Goal: Answer question/provide support

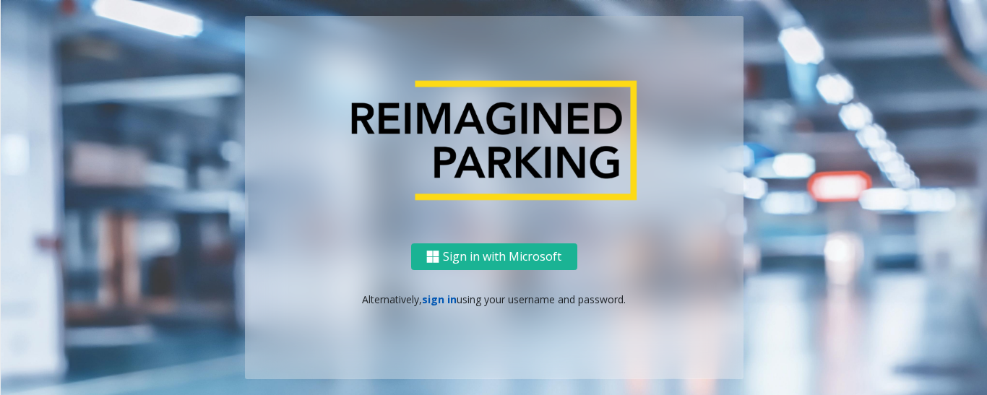
click at [438, 295] on link "sign in" at bounding box center [439, 300] width 35 height 14
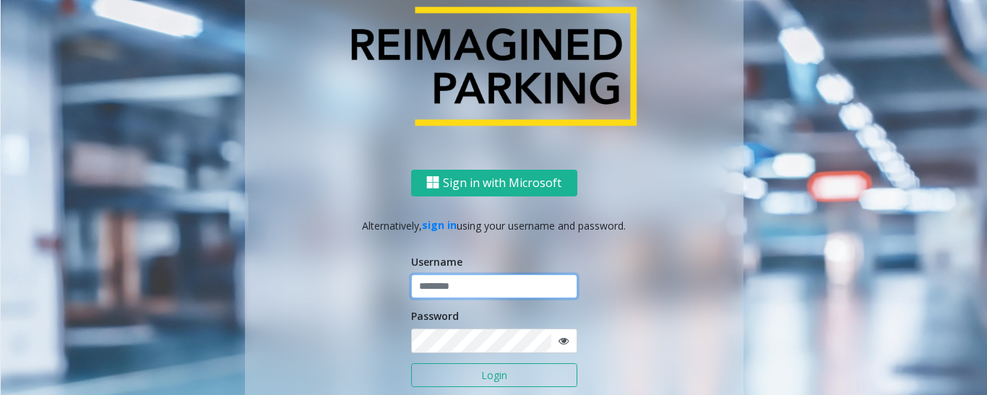
type input "*********"
click at [505, 374] on button "Login" at bounding box center [494, 376] width 166 height 25
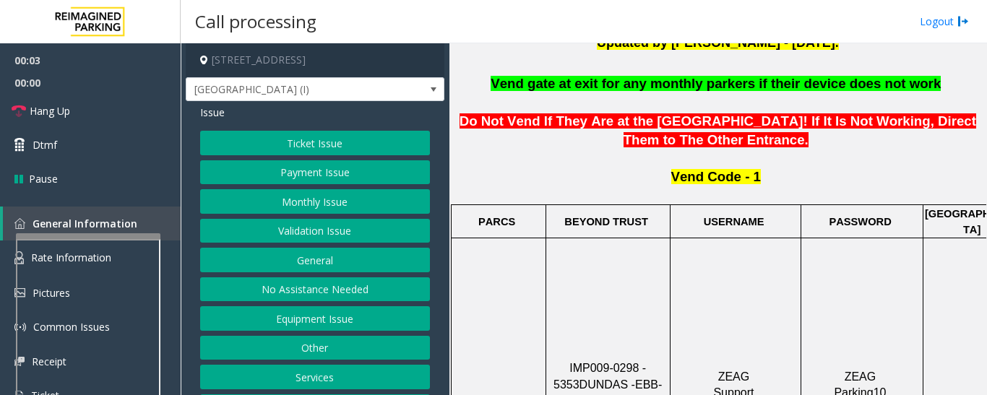
scroll to position [506, 0]
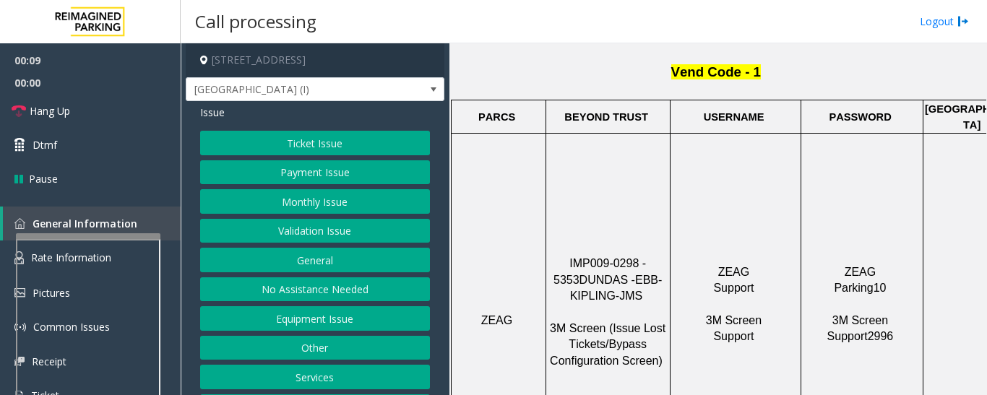
drag, startPoint x: 554, startPoint y: 225, endPoint x: 660, endPoint y: 225, distance: 105.5
click at [660, 256] on p "IMP009-0298 - 5353 DUNDAS - EBB-KIPLING-JMS 3M Screen (Issue Lost Tickets/Bypas…" at bounding box center [608, 320] width 122 height 129
copy span "IMP009-0298 - 5353"
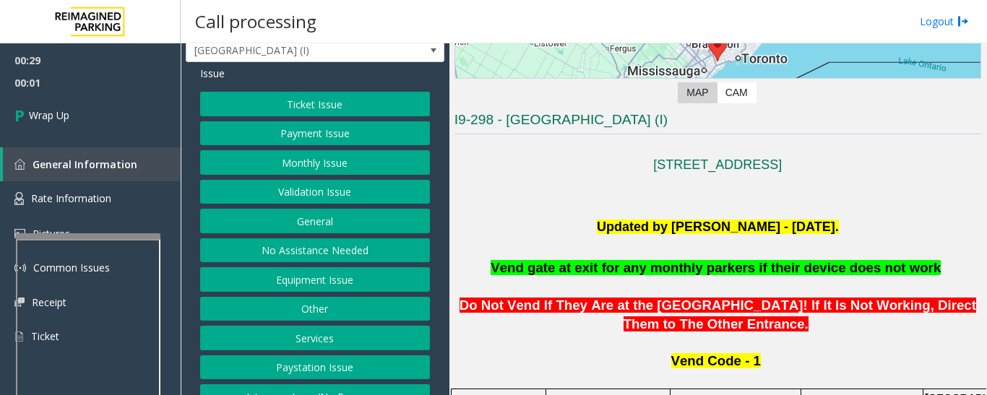
scroll to position [60, 0]
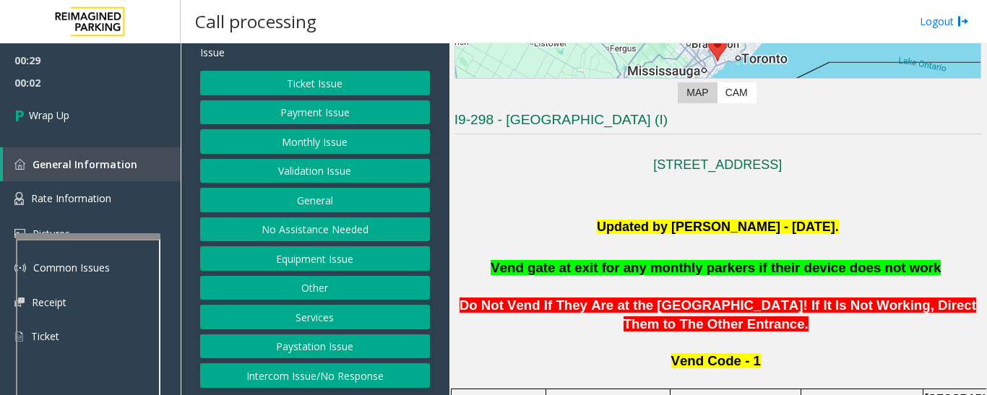
click at [275, 382] on button "Intercom Issue/No Response" at bounding box center [315, 376] width 230 height 25
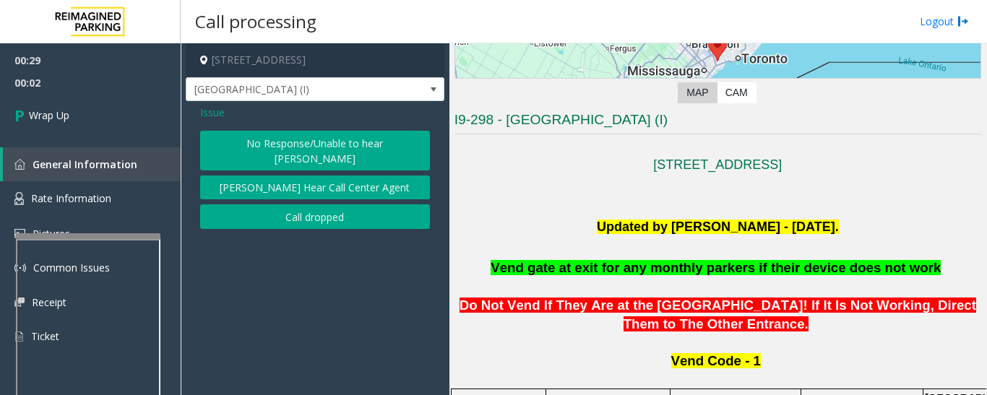
scroll to position [0, 0]
click at [304, 206] on button "Call dropped" at bounding box center [315, 217] width 230 height 25
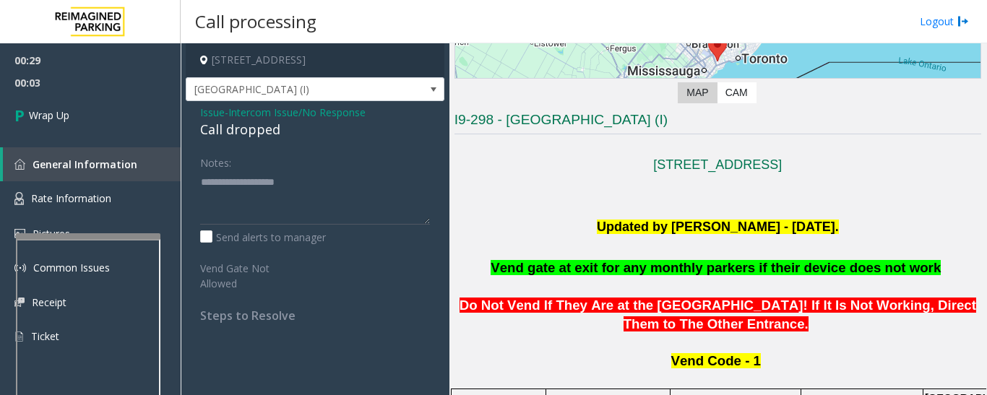
click at [247, 137] on div "Call dropped" at bounding box center [315, 130] width 230 height 20
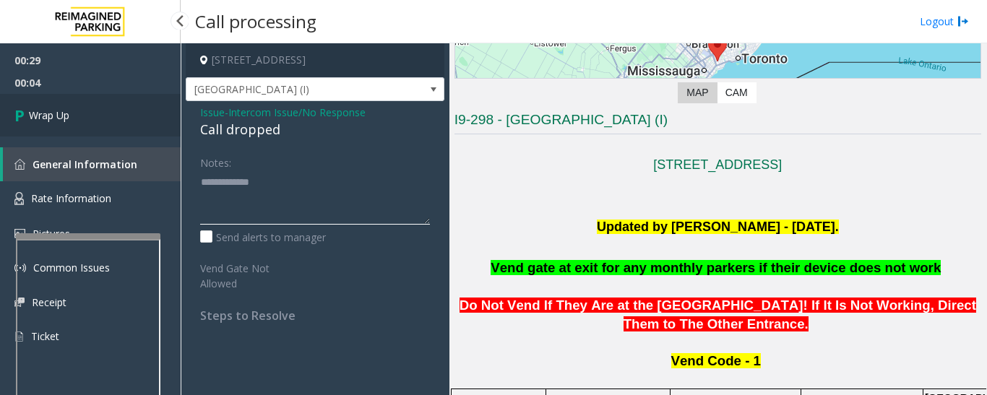
type textarea "**********"
click at [53, 98] on link "Wrap Up" at bounding box center [90, 115] width 181 height 43
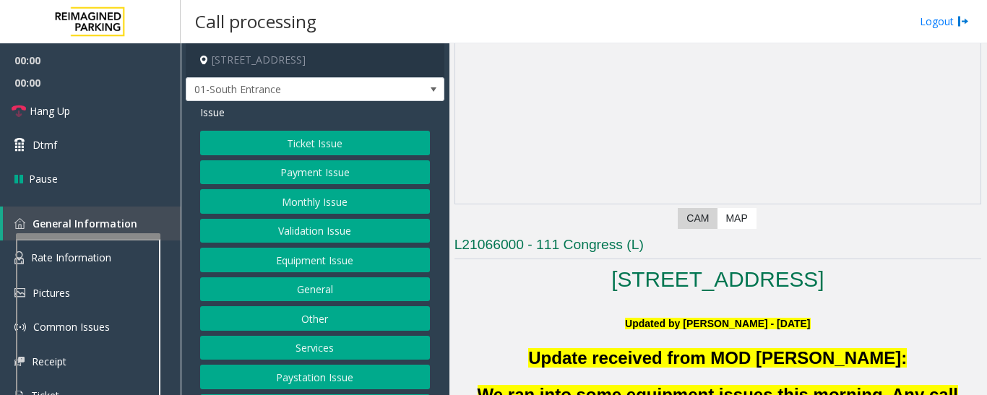
scroll to position [289, 0]
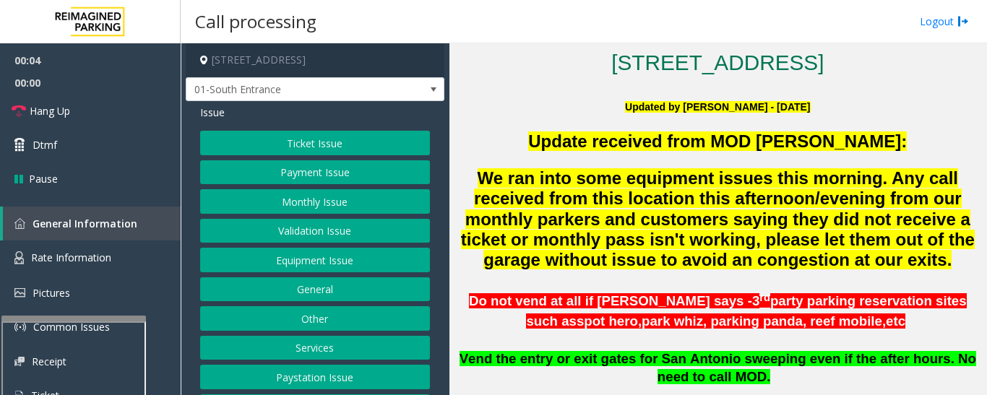
click at [114, 322] on div at bounding box center [73, 319] width 145 height 6
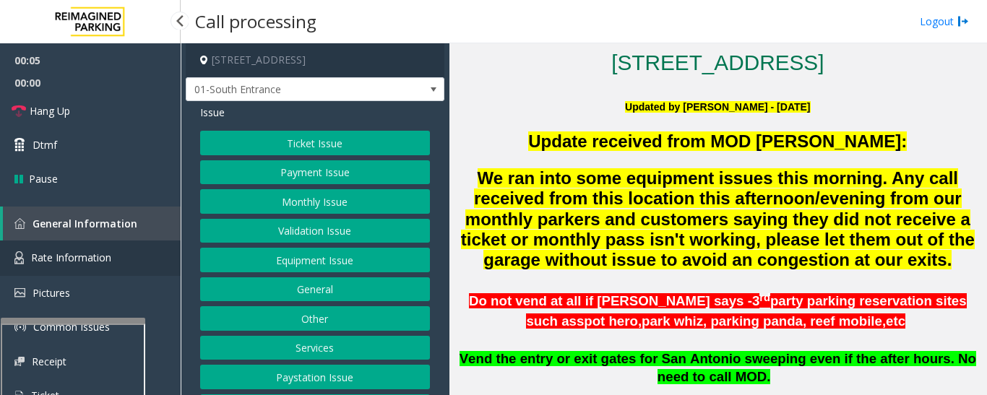
click at [113, 267] on link "Rate Information" at bounding box center [90, 258] width 181 height 35
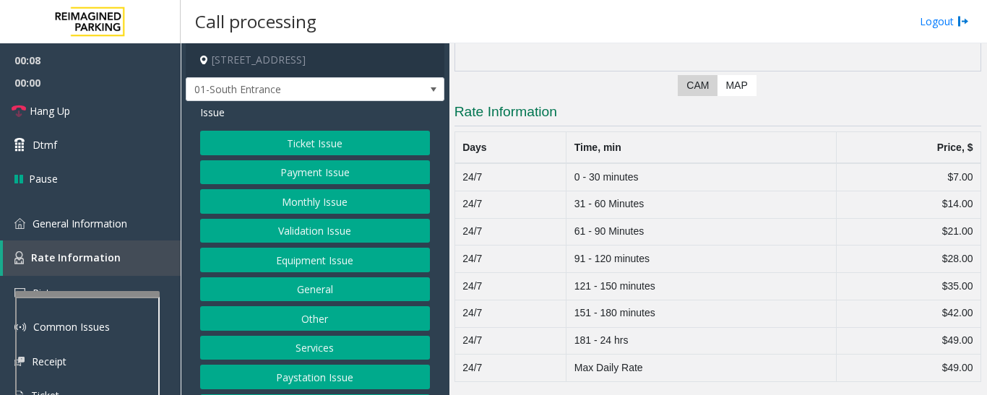
click at [129, 292] on div at bounding box center [87, 294] width 145 height 6
click at [132, 215] on link "General Information" at bounding box center [90, 224] width 181 height 34
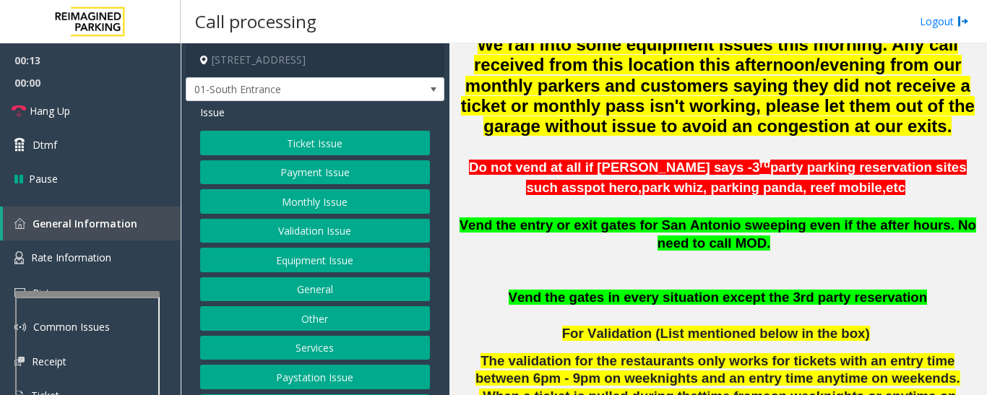
scroll to position [578, 0]
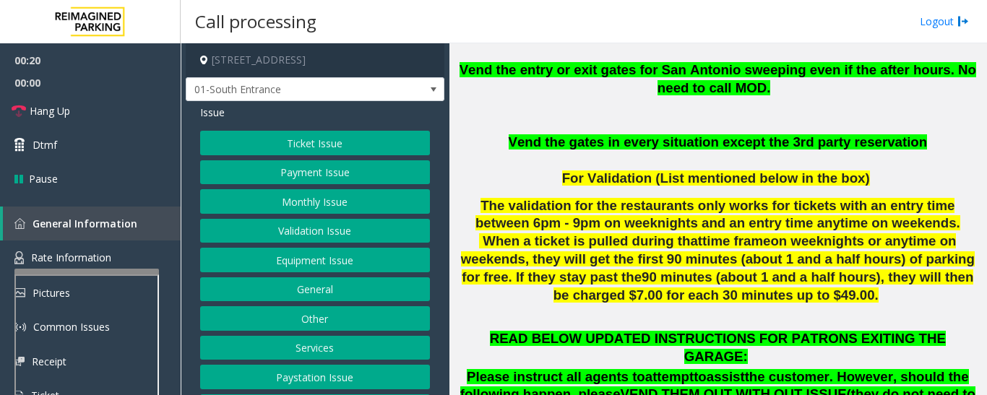
click at [101, 271] on div at bounding box center [86, 272] width 145 height 6
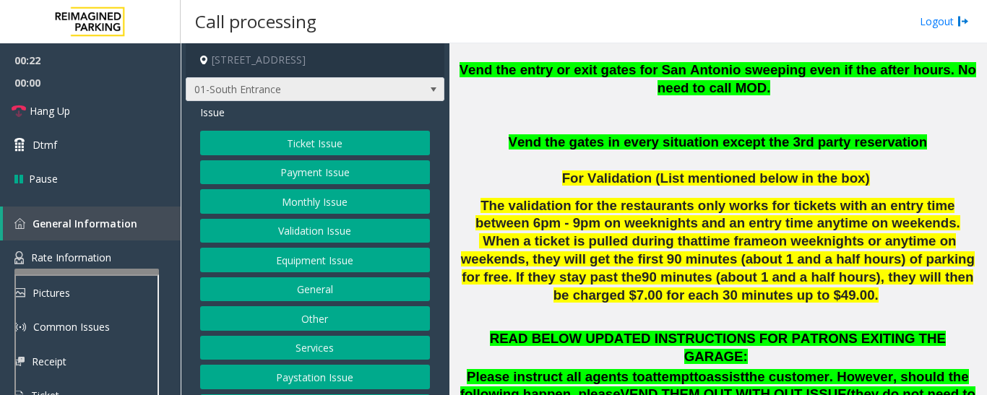
click at [353, 84] on span "01-South Entrance" at bounding box center [290, 89] width 206 height 23
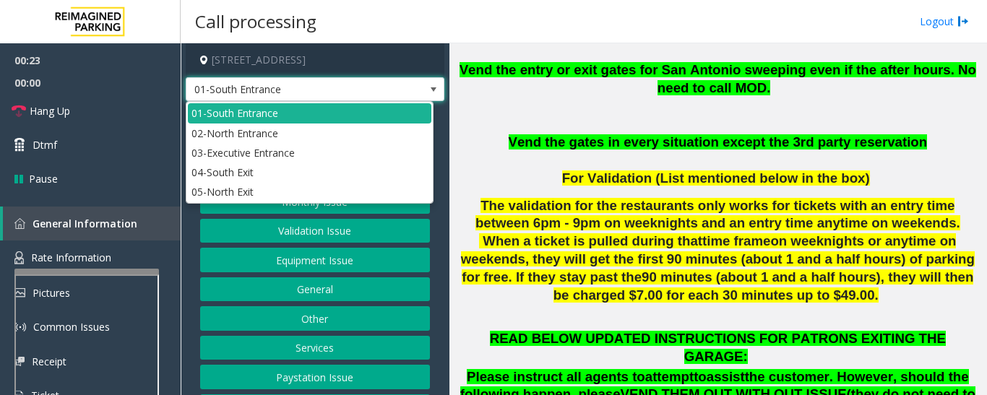
click at [353, 84] on span "01-South Entrance" at bounding box center [290, 89] width 206 height 23
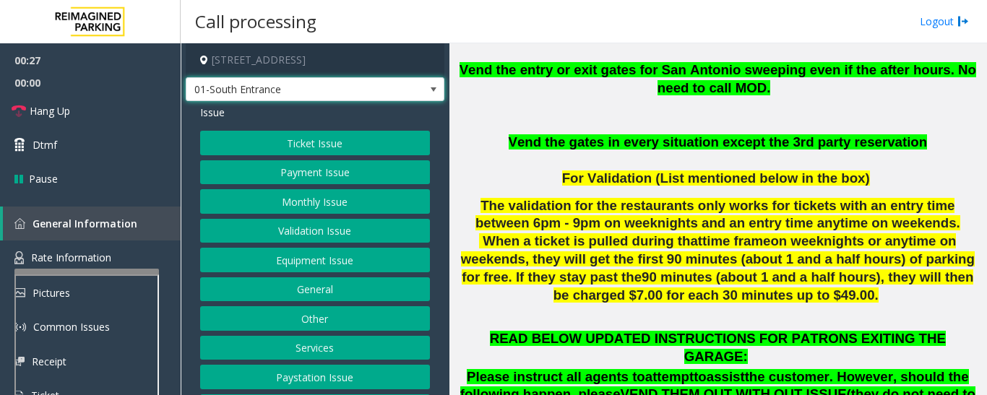
scroll to position [60, 0]
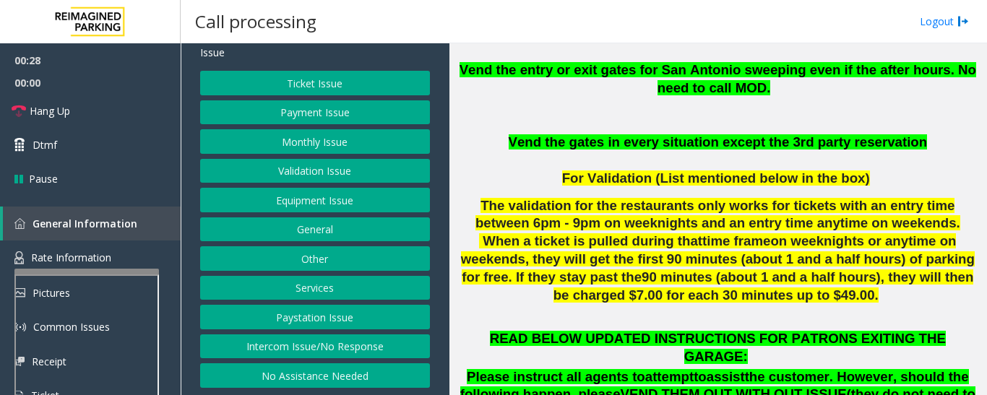
click at [339, 257] on button "Other" at bounding box center [315, 258] width 230 height 25
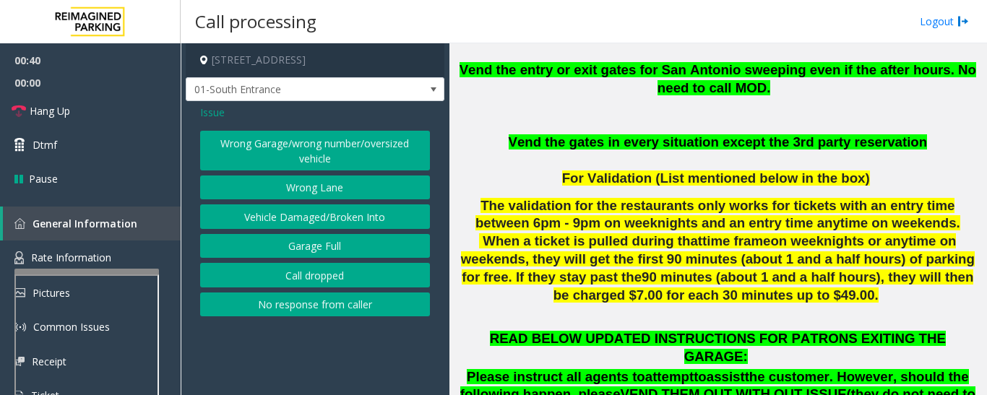
click at [385, 156] on button "Wrong Garage/wrong number/oversized vehicle" at bounding box center [315, 151] width 230 height 40
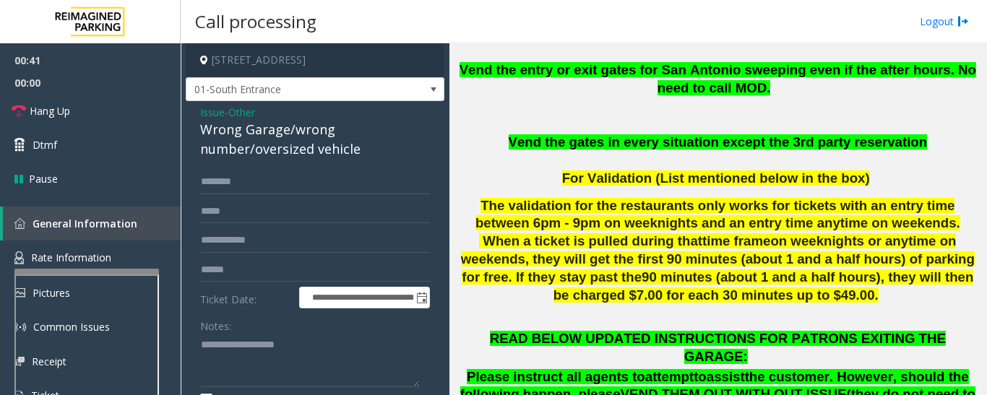
click at [325, 142] on div "Wrong Garage/wrong number/oversized vehicle" at bounding box center [315, 139] width 230 height 39
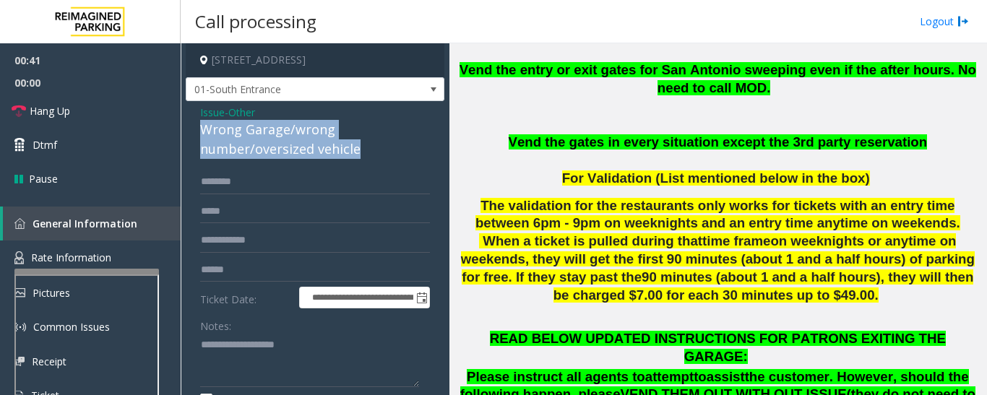
click at [325, 142] on div "Wrong Garage/wrong number/oversized vehicle" at bounding box center [315, 139] width 230 height 39
copy div "Wrong Garage/wrong number/oversized vehicle"
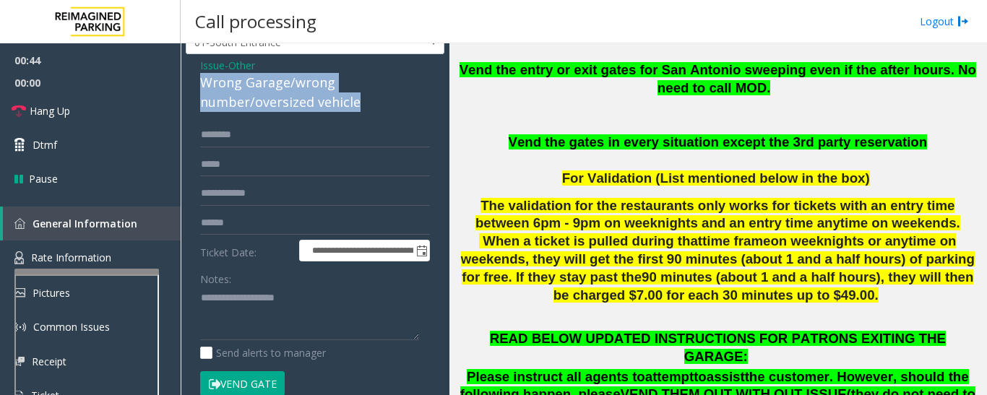
scroll to position [72, 0]
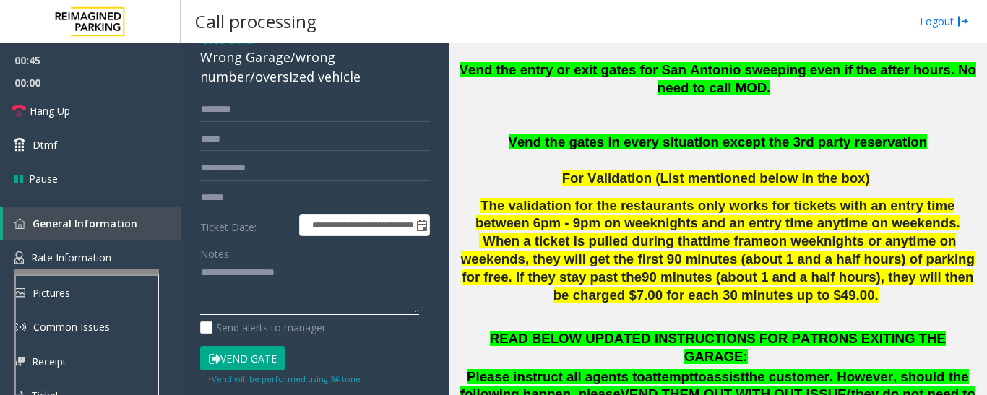
click at [292, 275] on textarea at bounding box center [309, 289] width 219 height 54
paste textarea "**********"
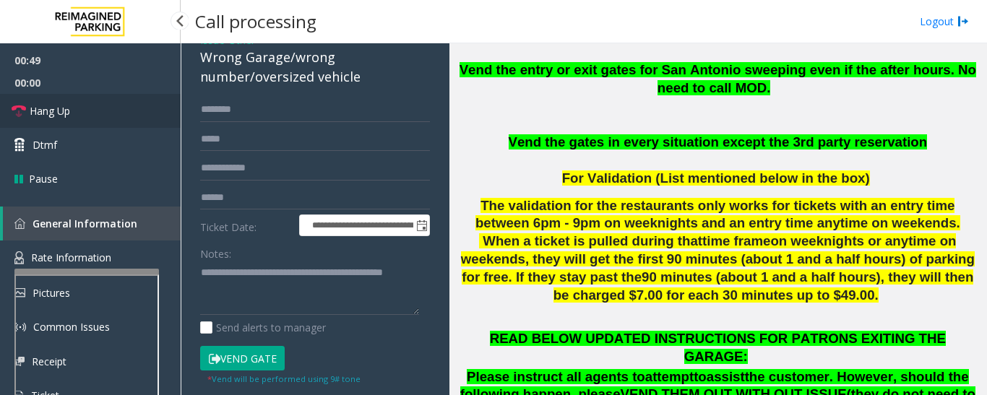
click at [41, 116] on span "Hang Up" at bounding box center [50, 110] width 40 height 15
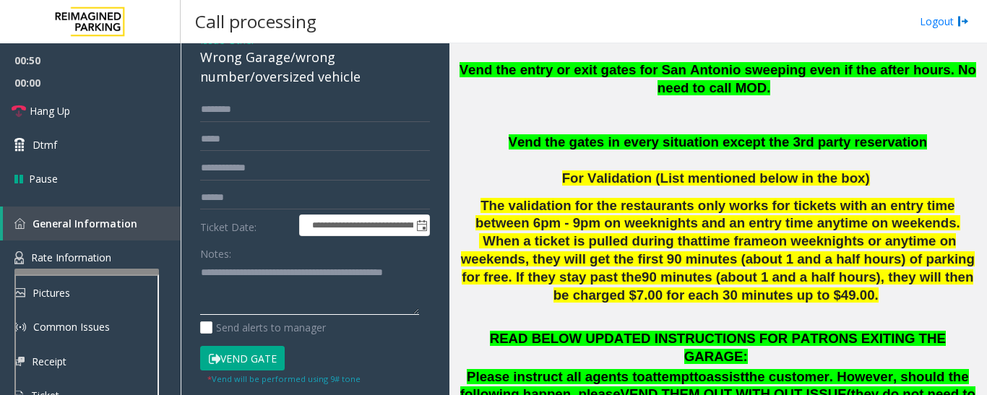
click at [218, 307] on textarea at bounding box center [309, 289] width 219 height 54
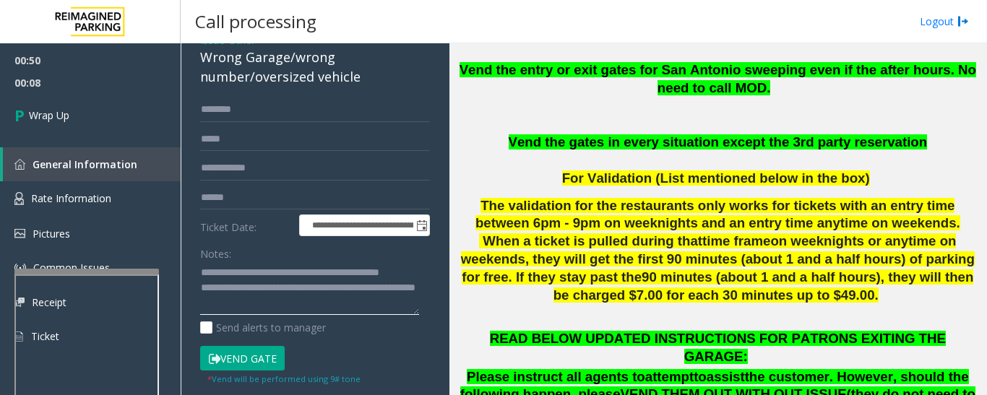
click at [348, 306] on textarea at bounding box center [309, 289] width 219 height 54
click at [338, 299] on textarea at bounding box center [309, 289] width 219 height 54
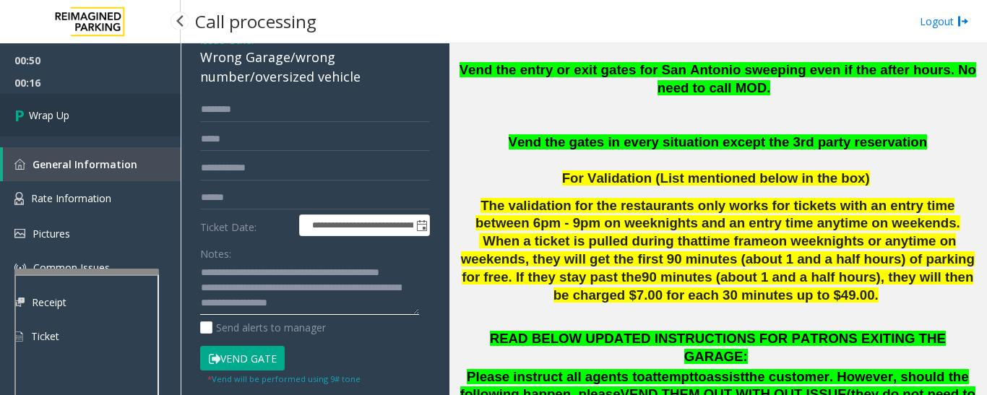
type textarea "**********"
click at [92, 95] on link "Wrap Up" at bounding box center [90, 115] width 181 height 43
